Goal: Use online tool/utility: Use online tool/utility

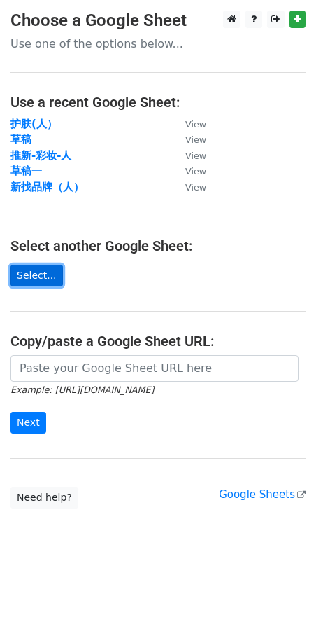
click at [41, 268] on link "Select..." at bounding box center [36, 276] width 52 height 22
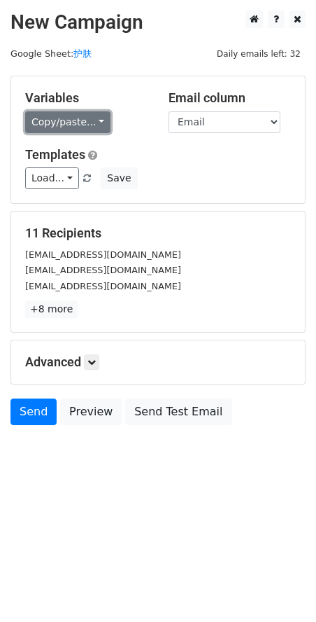
click at [85, 118] on link "Copy/paste..." at bounding box center [67, 122] width 85 height 22
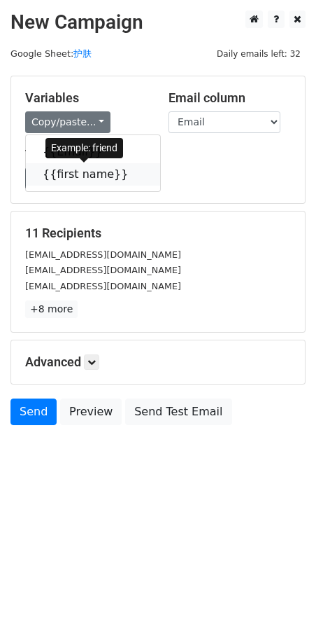
drag, startPoint x: 79, startPoint y: 177, endPoint x: 4, endPoint y: 174, distance: 75.0
click at [78, 178] on link "{{first name}}" at bounding box center [93, 174] width 134 height 22
